Goal: Task Accomplishment & Management: Manage account settings

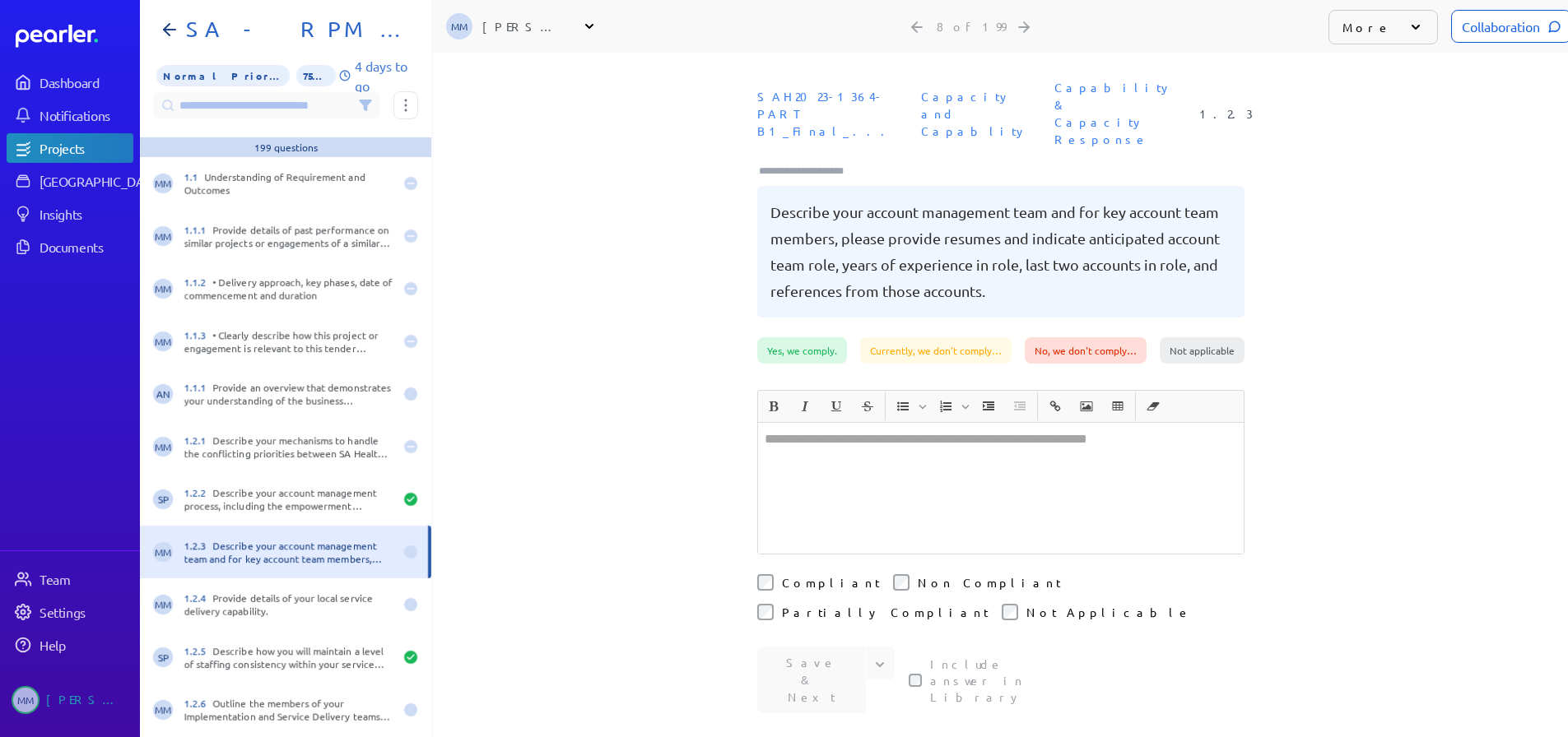
click at [65, 146] on div "Projects" at bounding box center [85, 148] width 92 height 17
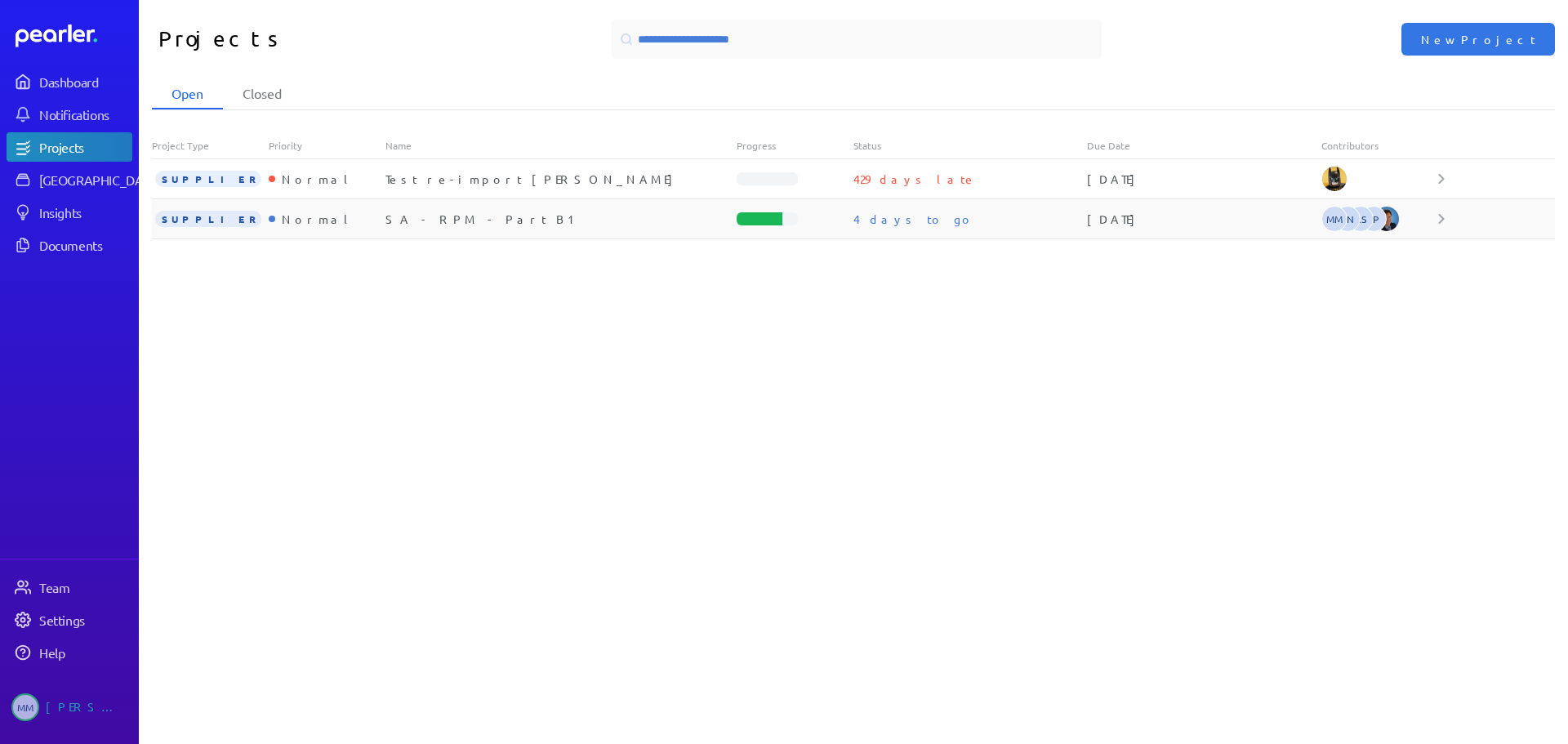
click at [422, 219] on div "SA - RPM - Part B1" at bounding box center [561, 218] width 351 height 17
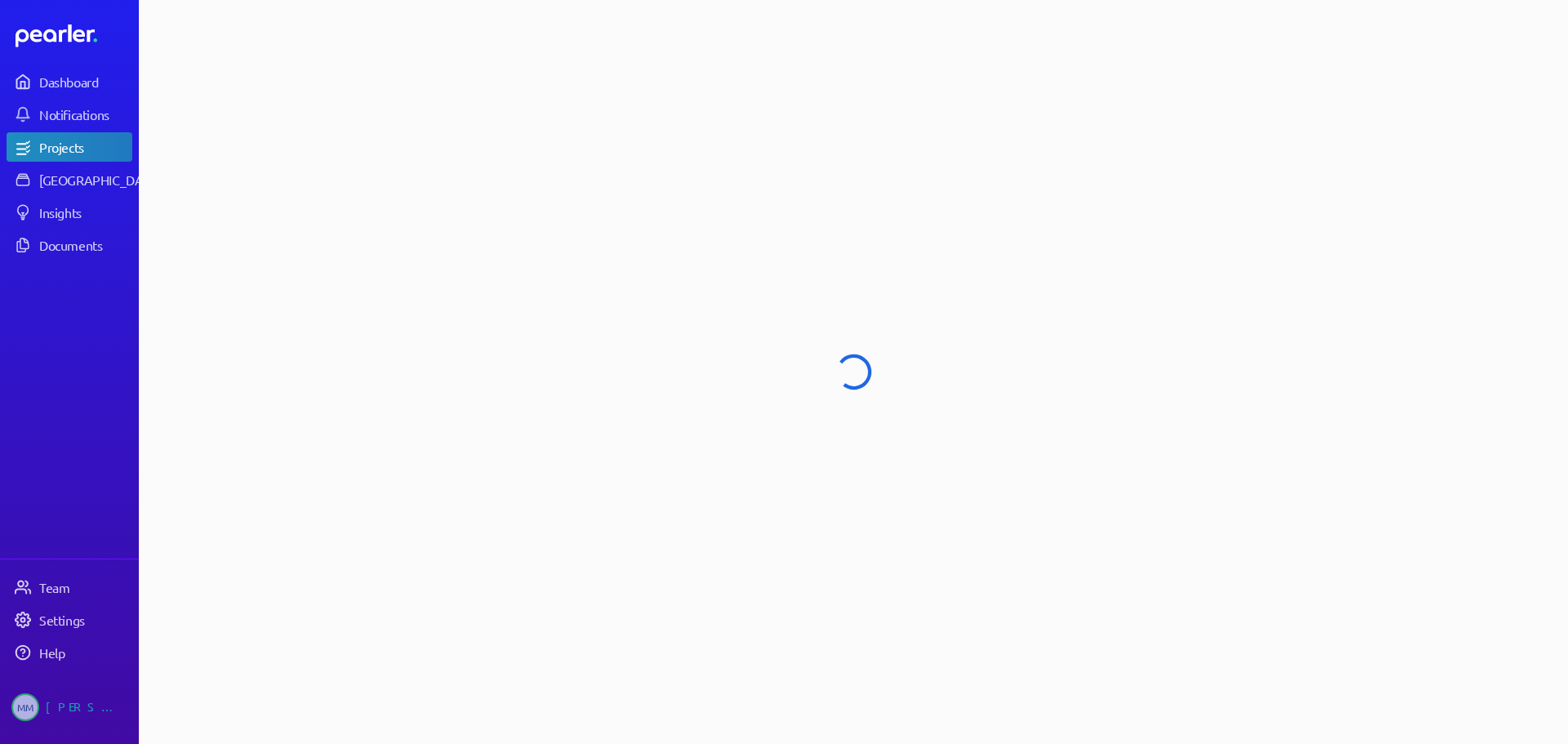
select select "******"
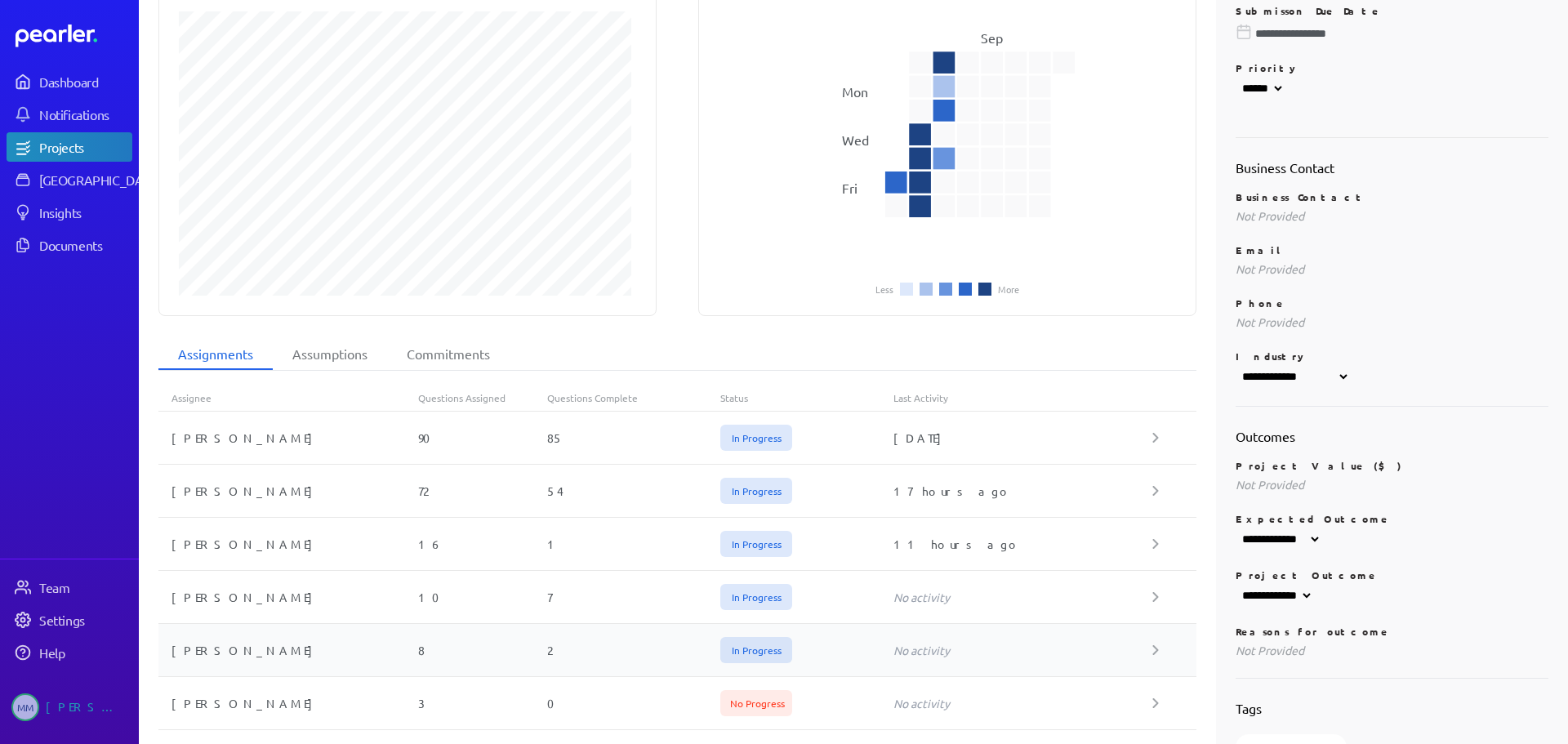
scroll to position [413, 0]
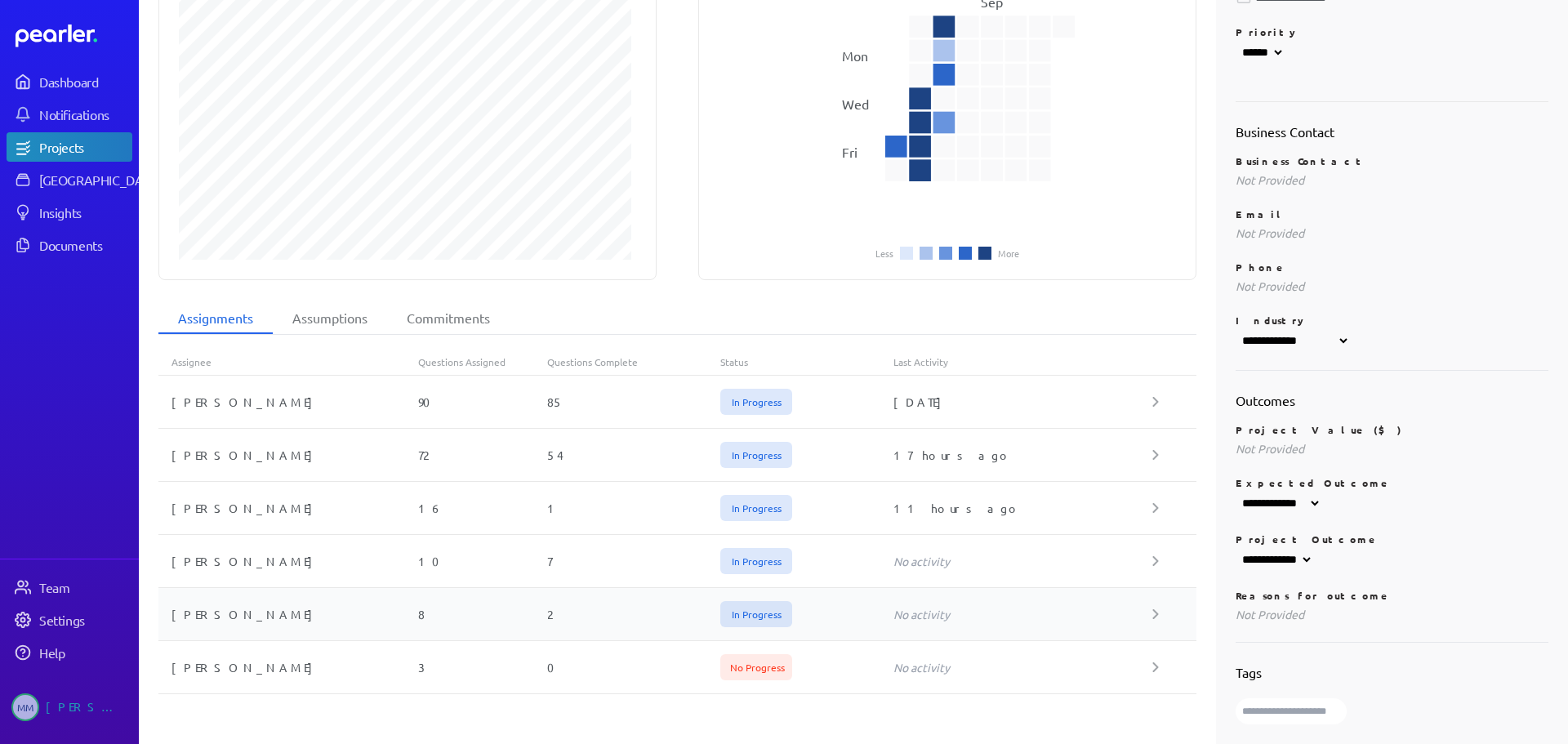
click at [427, 606] on div "8" at bounding box center [483, 614] width 130 height 17
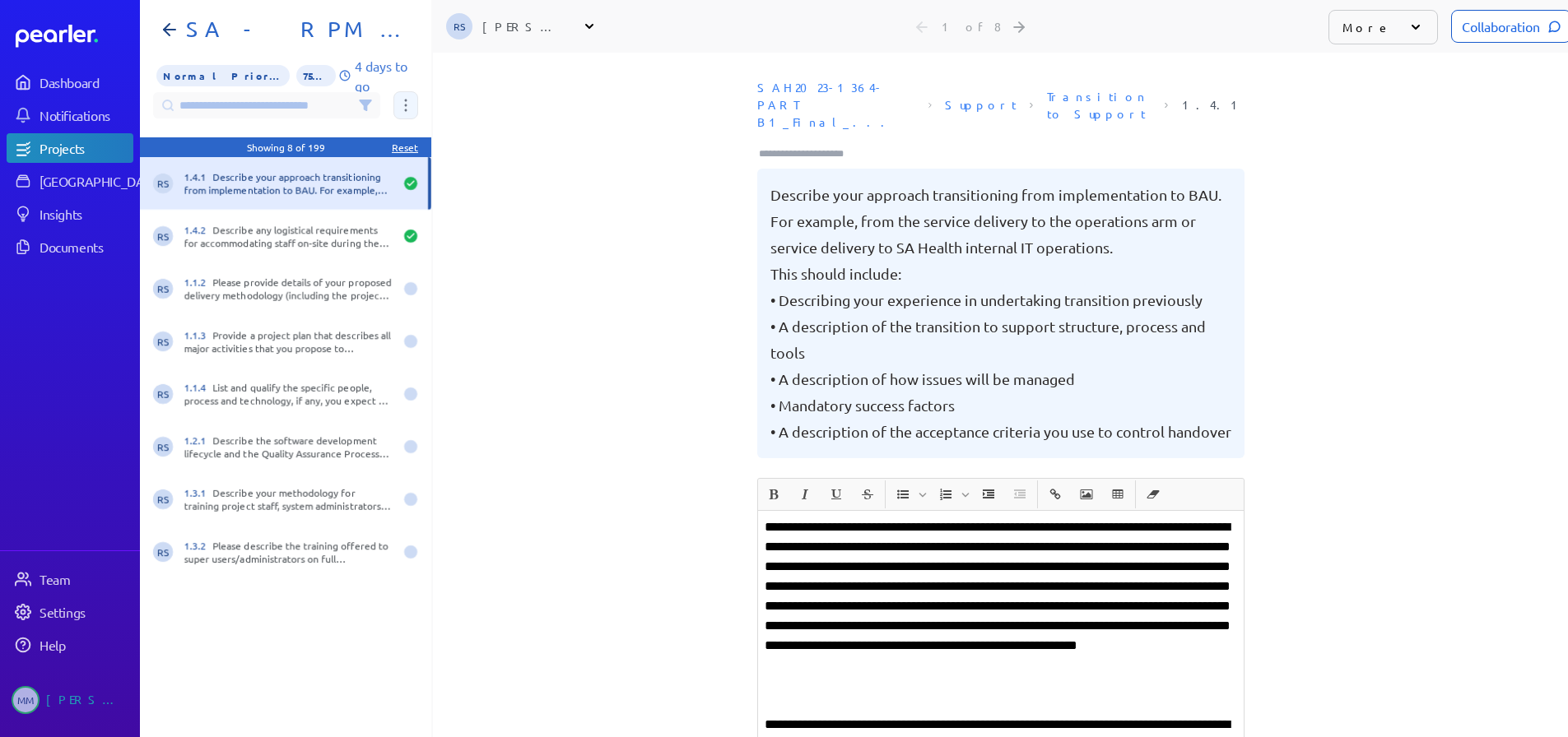
click at [407, 99] on button at bounding box center [405, 105] width 25 height 28
click at [460, 175] on span "Assign 8 questions" at bounding box center [476, 187] width 137 height 35
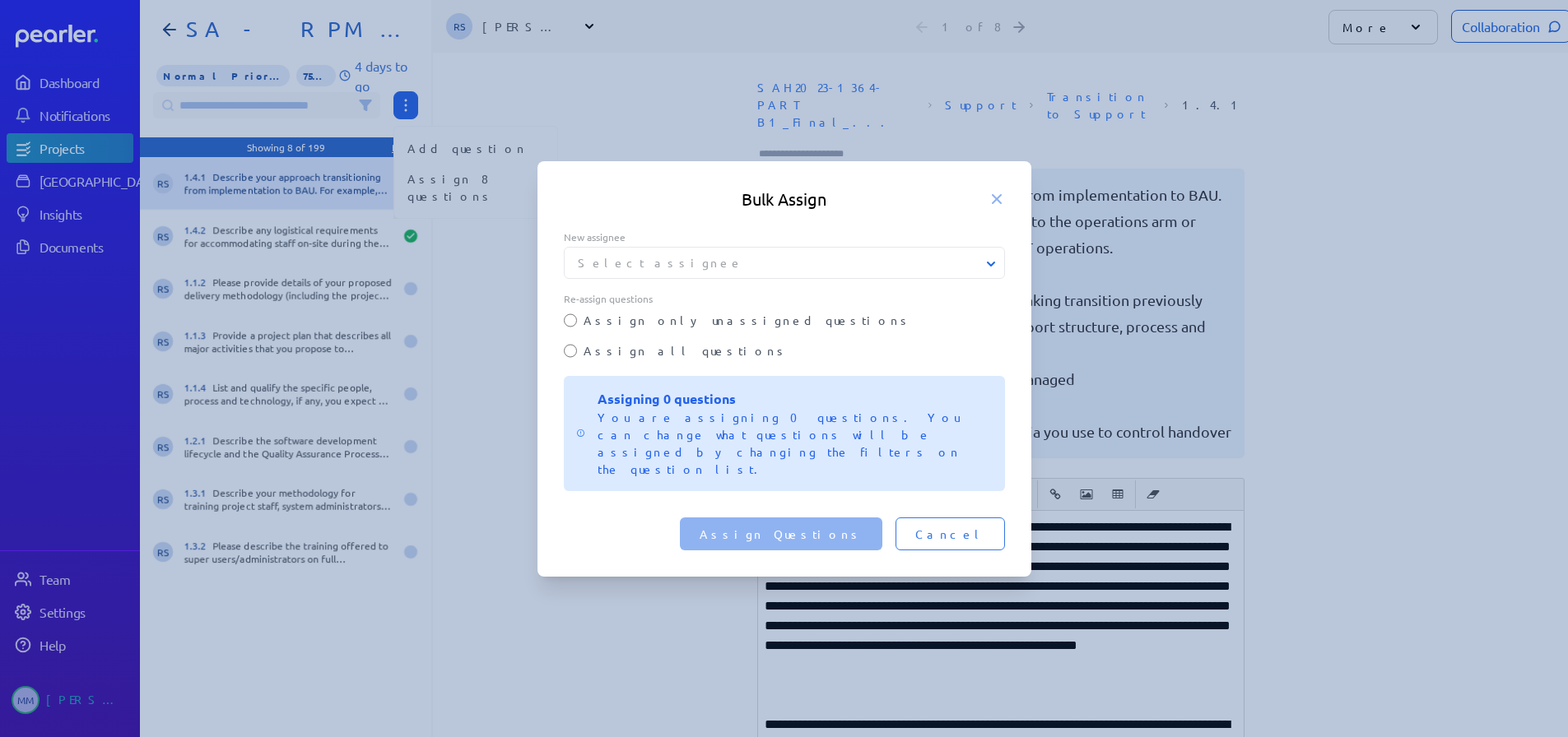
click at [616, 271] on button "Select assignee" at bounding box center [785, 263] width 441 height 17
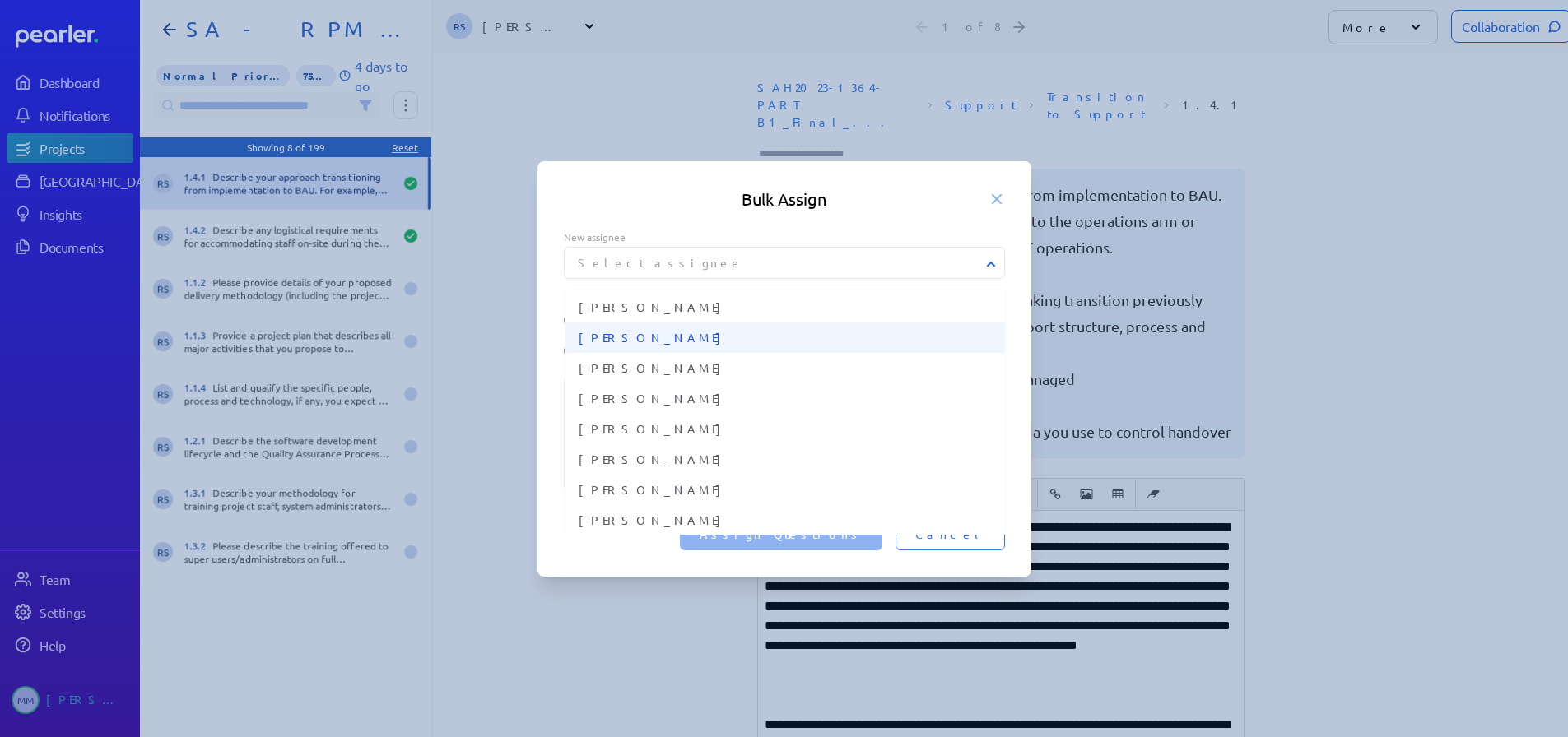
click at [645, 347] on span "[PERSON_NAME]" at bounding box center [785, 337] width 413 height 17
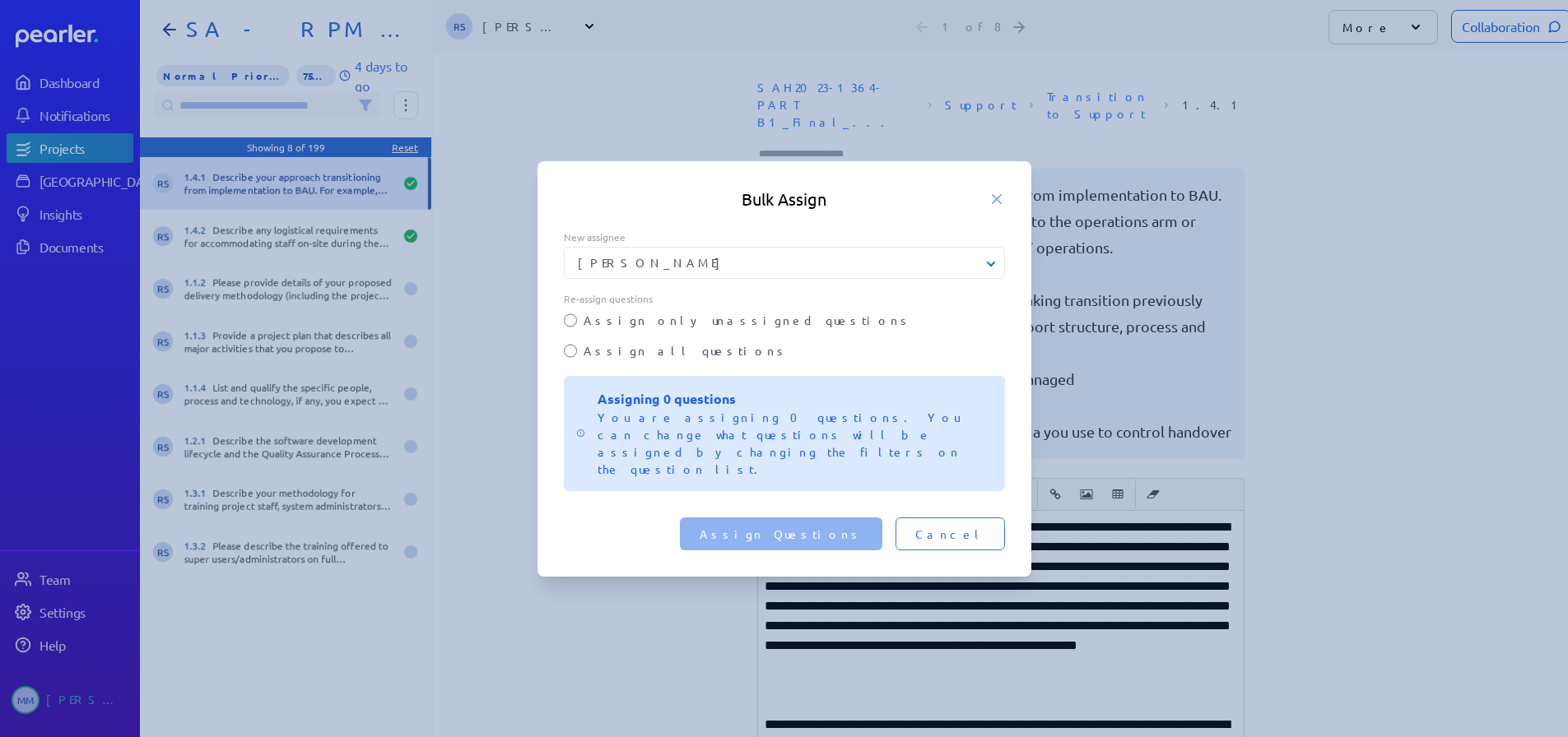
click at [666, 360] on label "Assign all questions" at bounding box center [794, 350] width 421 height 17
click at [832, 526] on span "Assign Questions" at bounding box center [781, 534] width 163 height 17
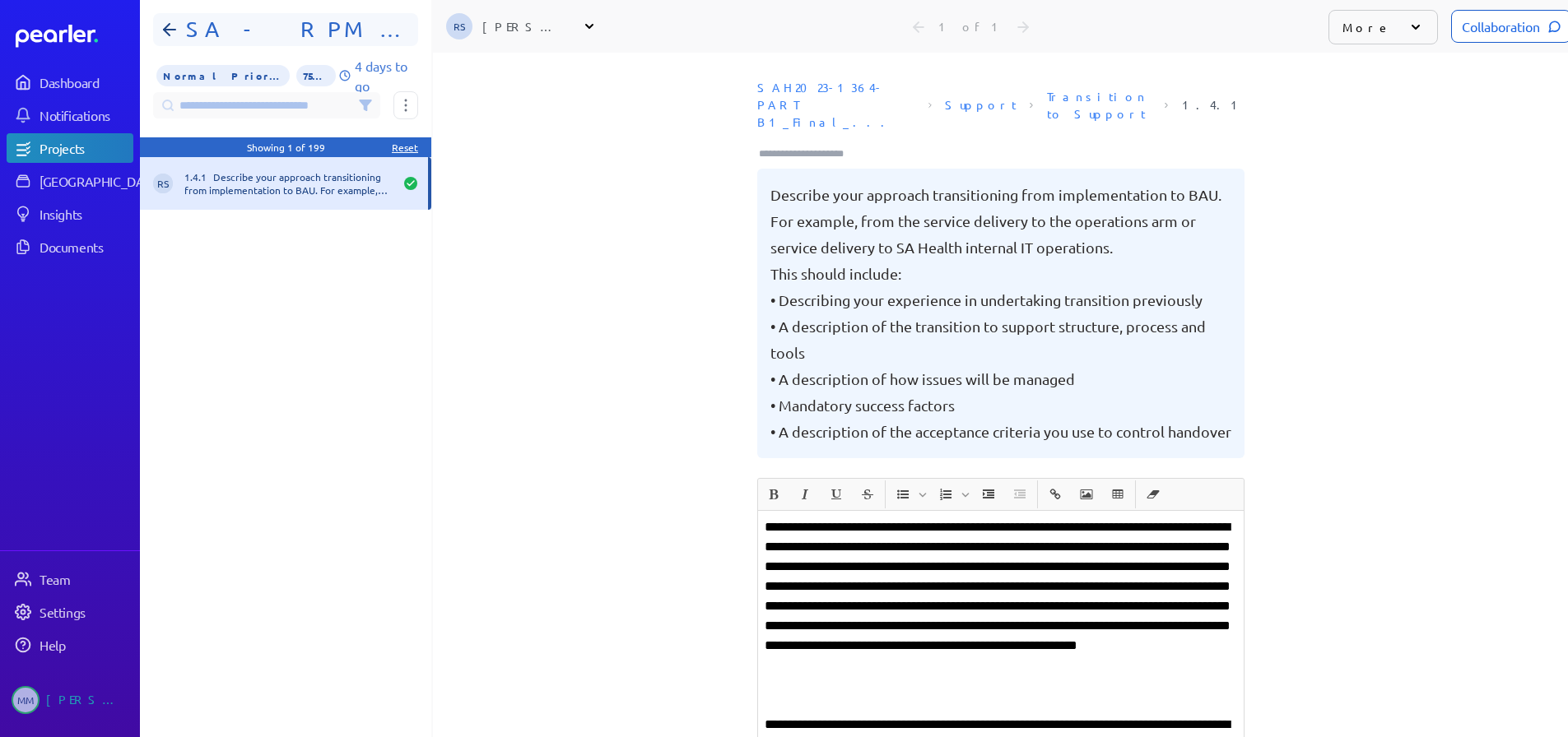
click at [213, 27] on h1 "SA - RPM - Part B1" at bounding box center [292, 30] width 226 height 27
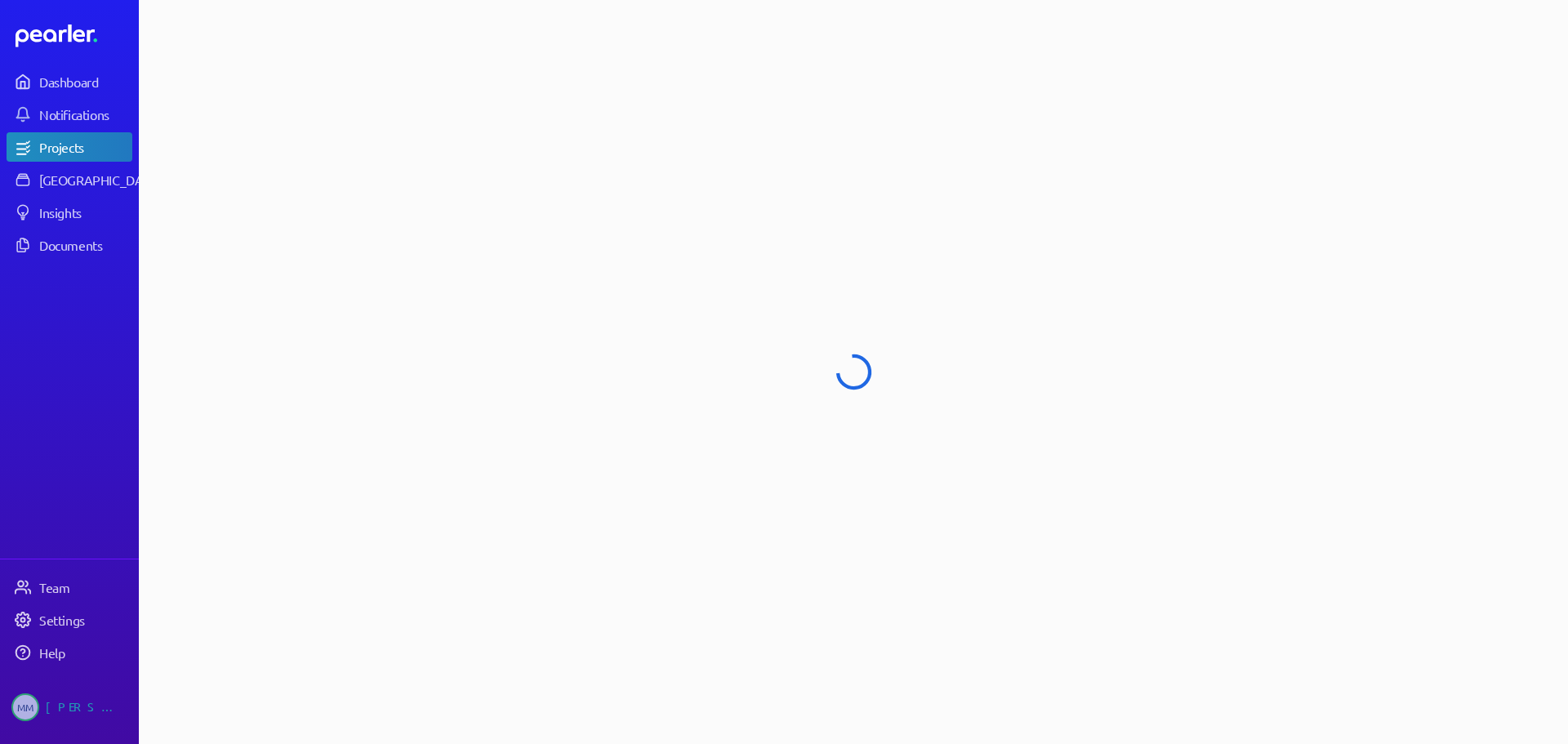
select select "******"
